Goal: Check status: Check status

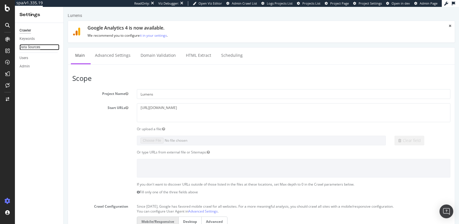
click at [27, 45] on div "Data Sources" at bounding box center [30, 47] width 21 height 6
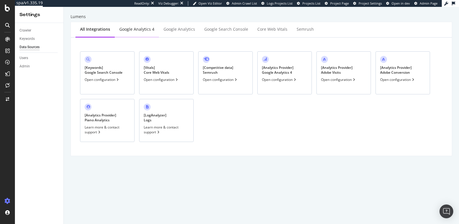
click at [141, 24] on div "Google Analytics 4" at bounding box center [137, 30] width 44 height 16
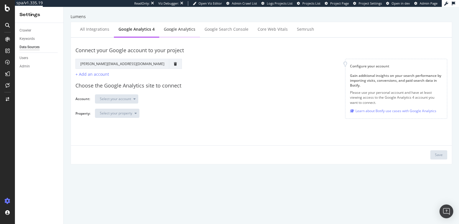
click at [176, 32] on div "Google Analytics" at bounding box center [179, 30] width 41 height 16
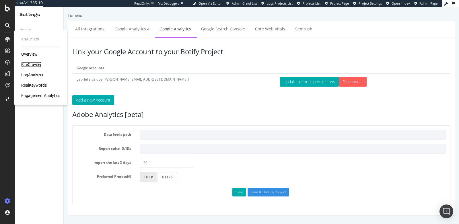
click at [26, 63] on div "SiteCrawler" at bounding box center [31, 65] width 20 height 6
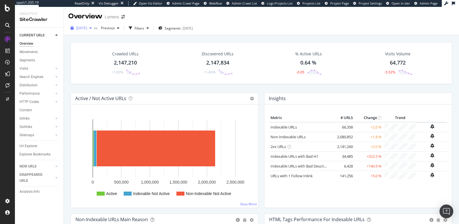
click at [85, 29] on span "[DATE]" at bounding box center [81, 28] width 11 height 5
click at [27, 71] on div "Visits" at bounding box center [24, 69] width 9 height 6
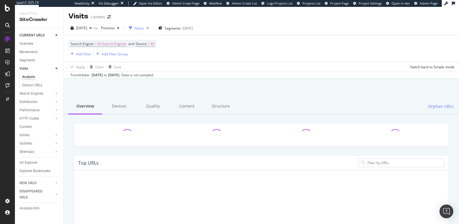
click at [153, 75] on div "From Adobe - [DATE] to [DATE] . Data is not sampled" at bounding box center [112, 75] width 83 height 5
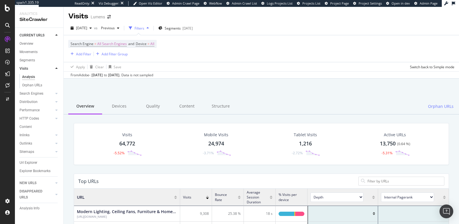
scroll to position [172, 375]
